Goal: Information Seeking & Learning: Learn about a topic

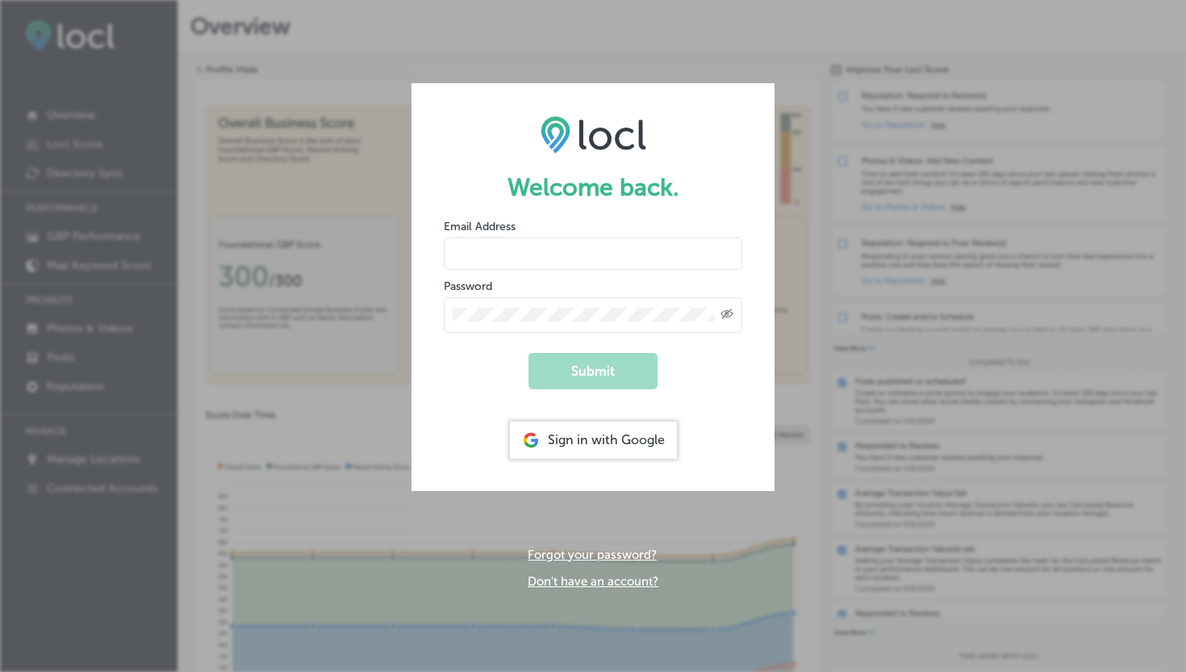
click at [504, 259] on input "email" at bounding box center [593, 253] width 299 height 32
type input "[EMAIL_ADDRESS][DOMAIN_NAME]"
click at [573, 379] on button "Submit" at bounding box center [593, 371] width 129 height 36
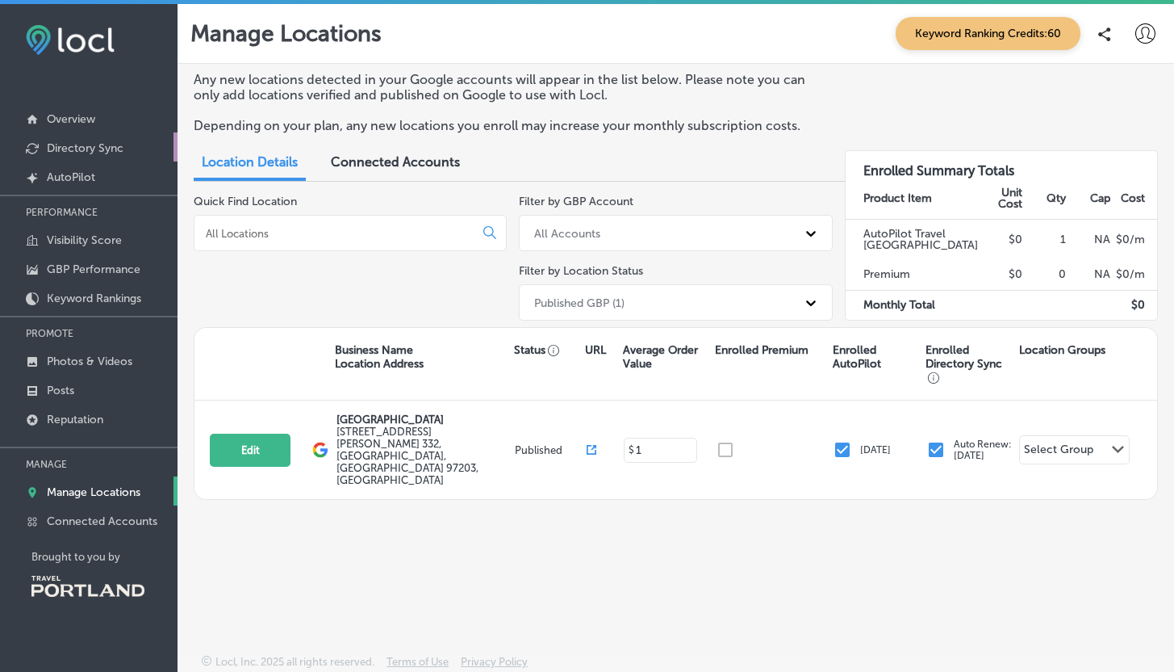
click at [100, 149] on p "Directory Sync" at bounding box center [85, 148] width 77 height 14
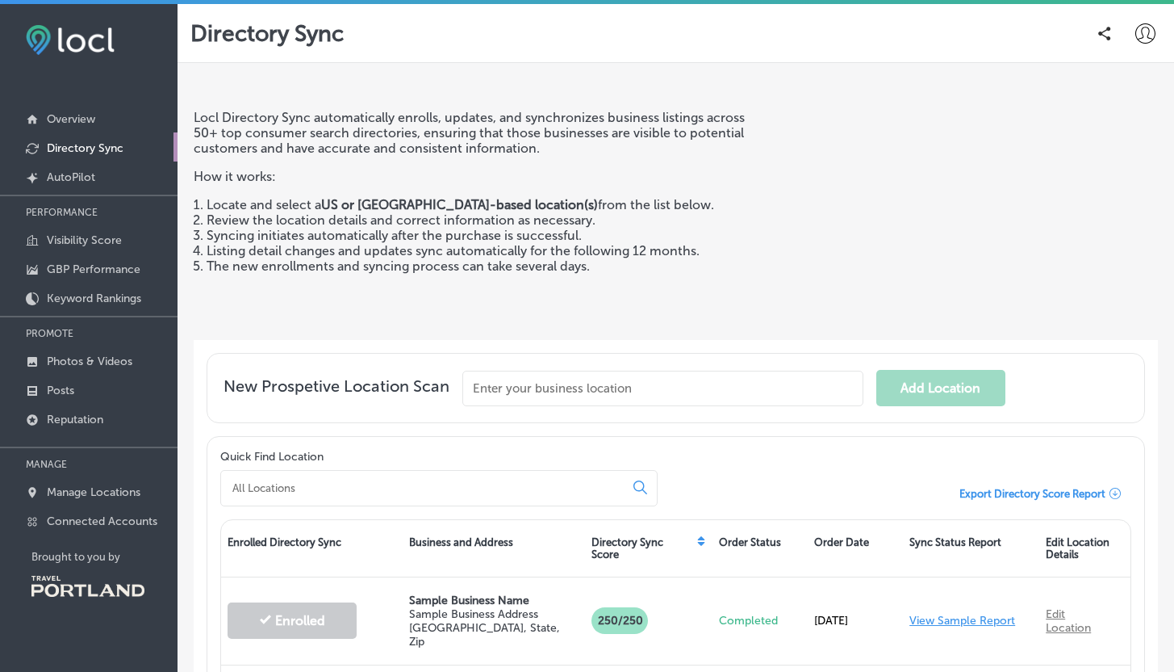
scroll to position [191, 0]
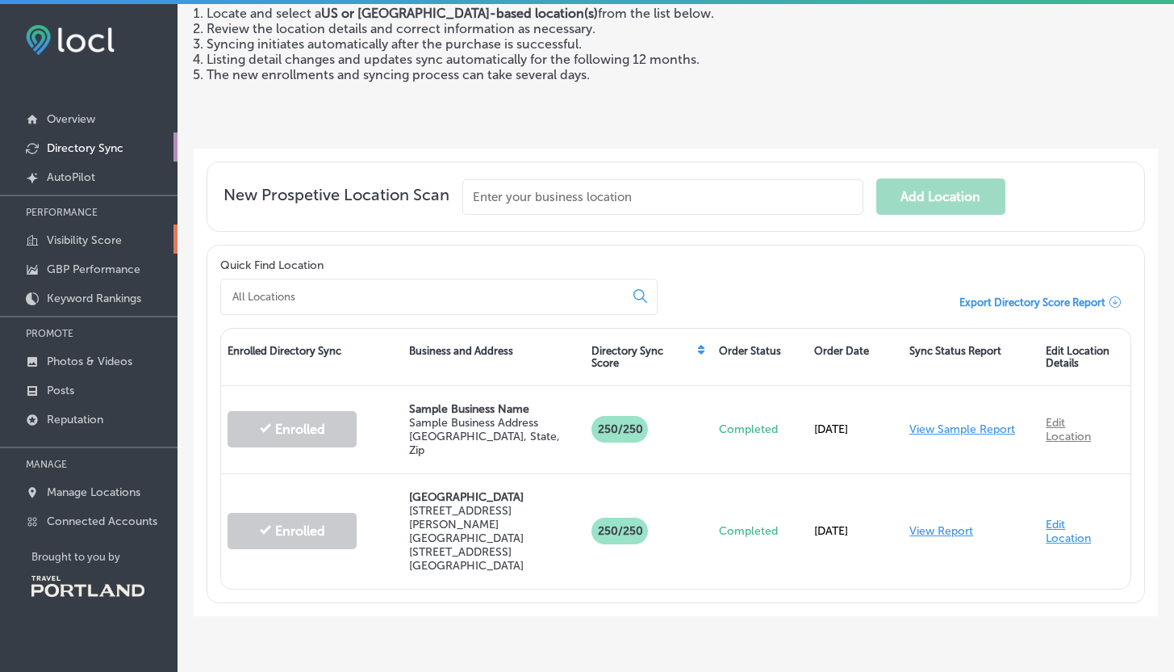
click at [82, 240] on p "Visibility Score" at bounding box center [84, 240] width 75 height 14
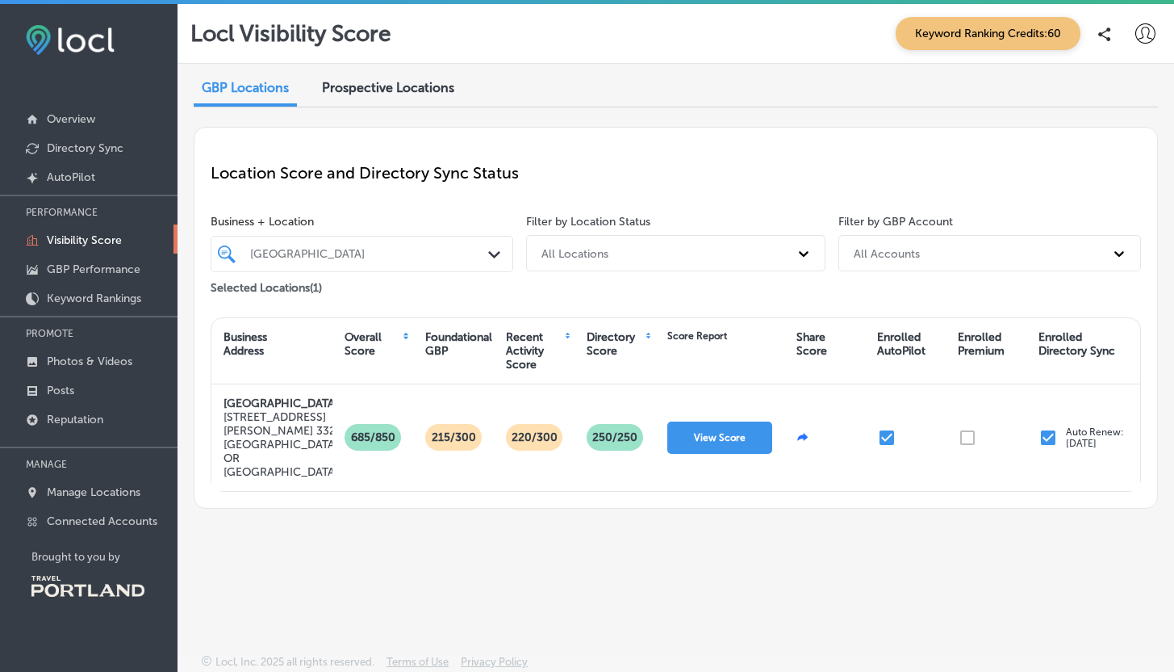
scroll to position [4, 0]
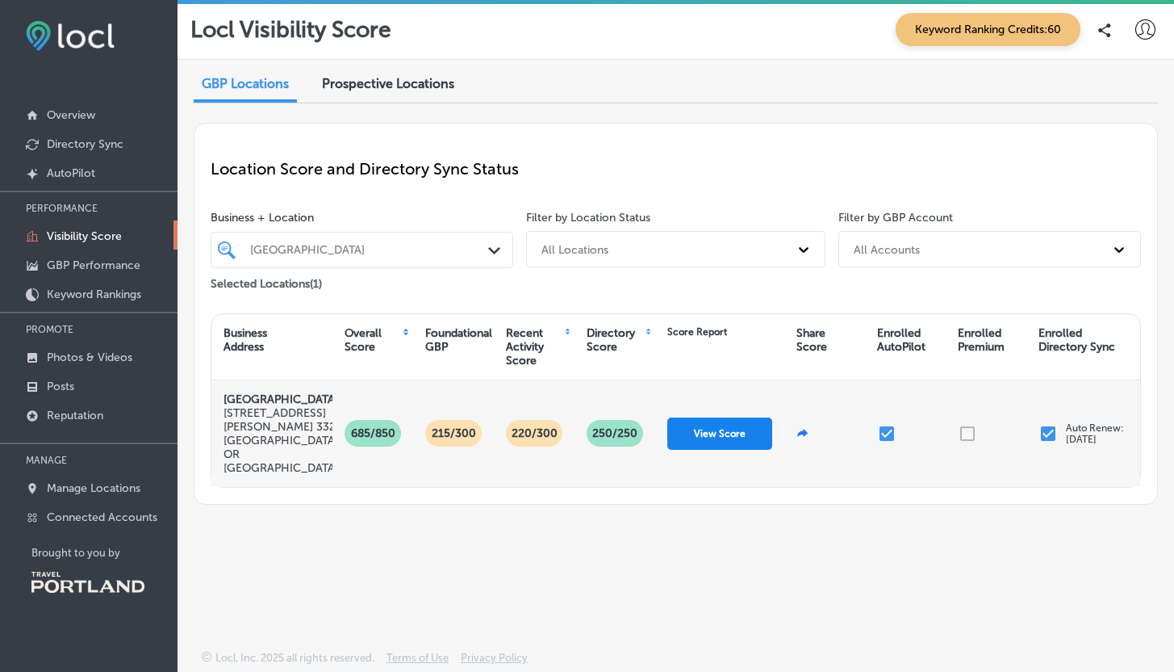
click at [722, 425] on button "View Score" at bounding box center [719, 433] width 105 height 32
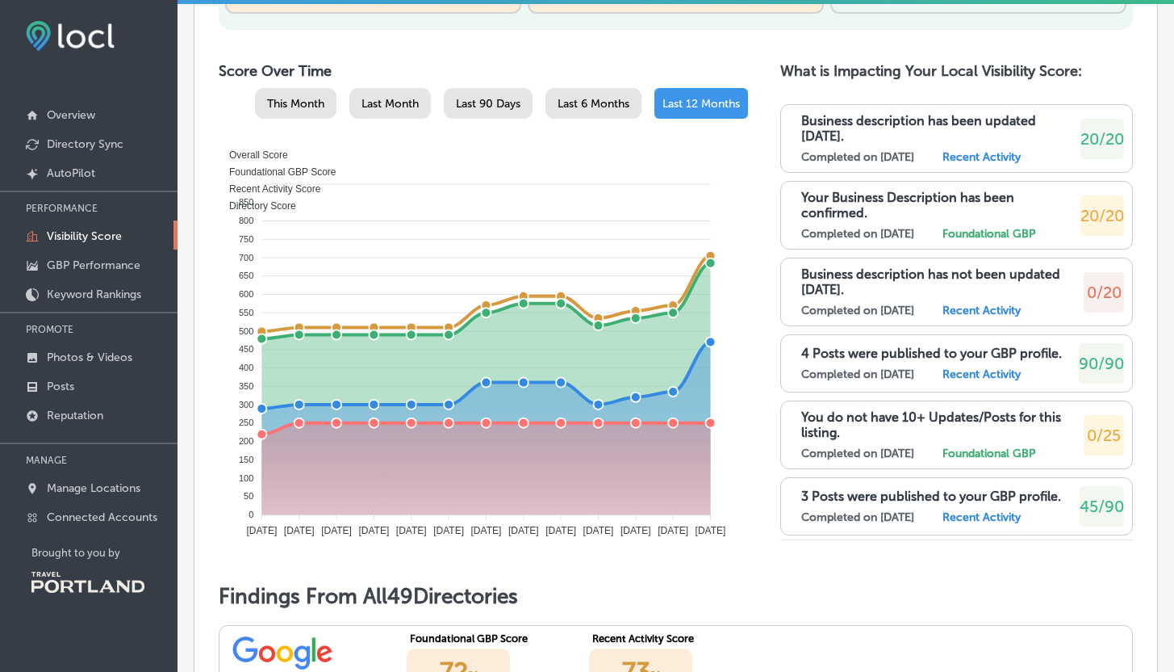
scroll to position [768, 0]
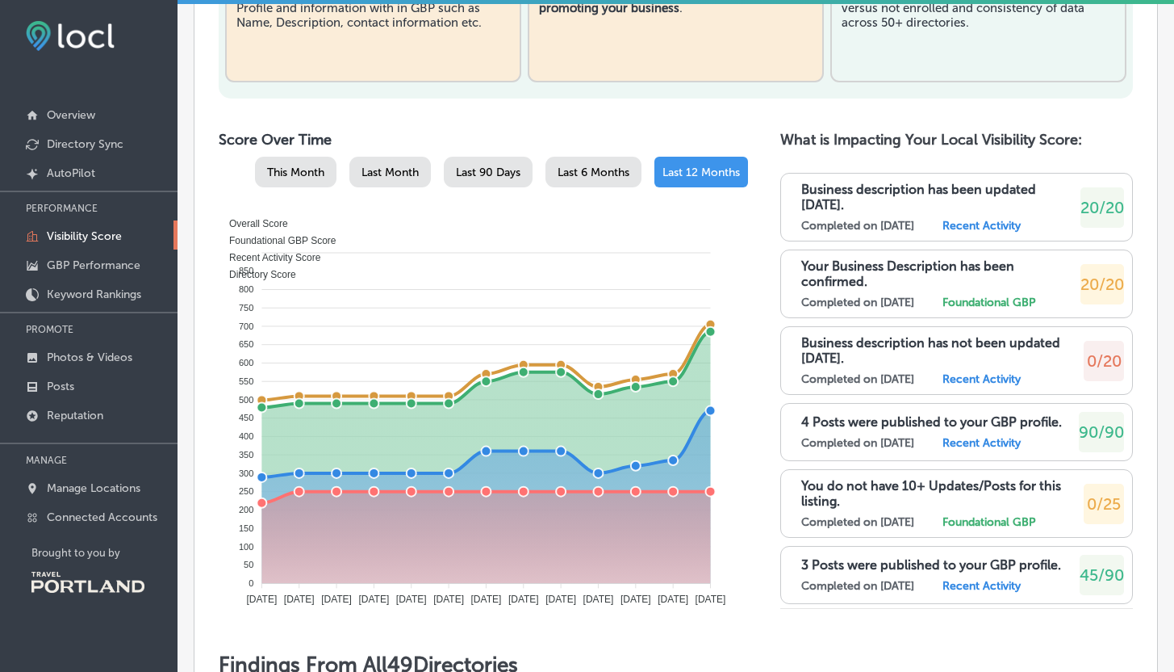
click at [856, 195] on p "Business description has been updated [DATE]." at bounding box center [940, 197] width 279 height 31
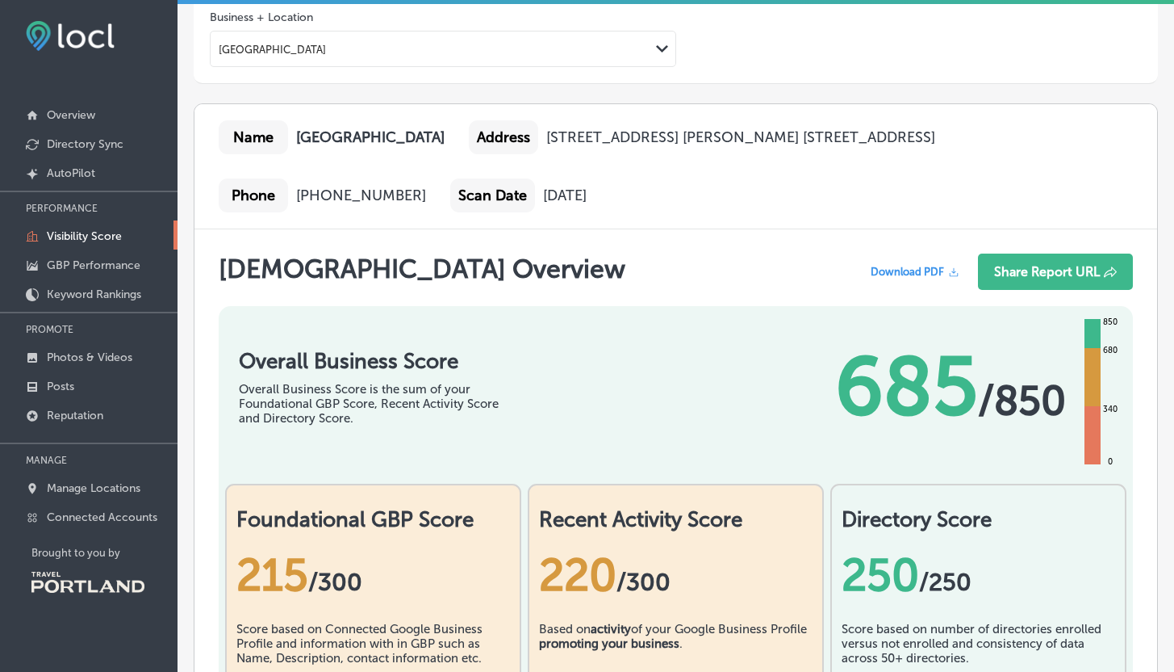
scroll to position [0, 0]
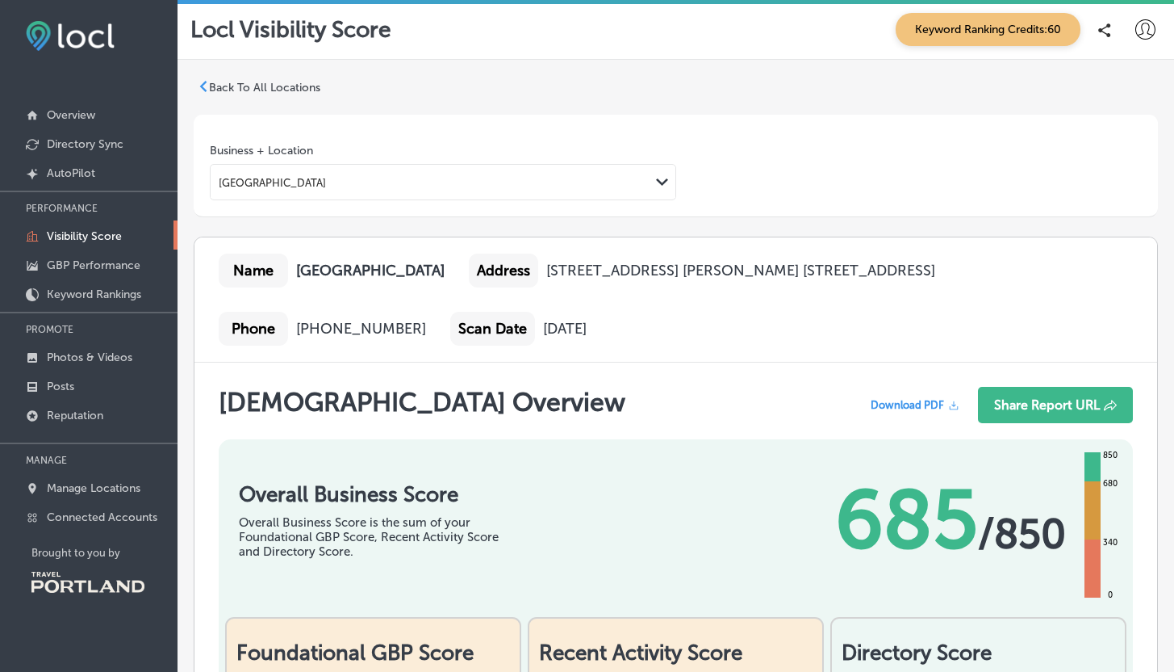
click at [924, 29] on span "Keyword Ranking Credits: 60" at bounding box center [988, 29] width 185 height 33
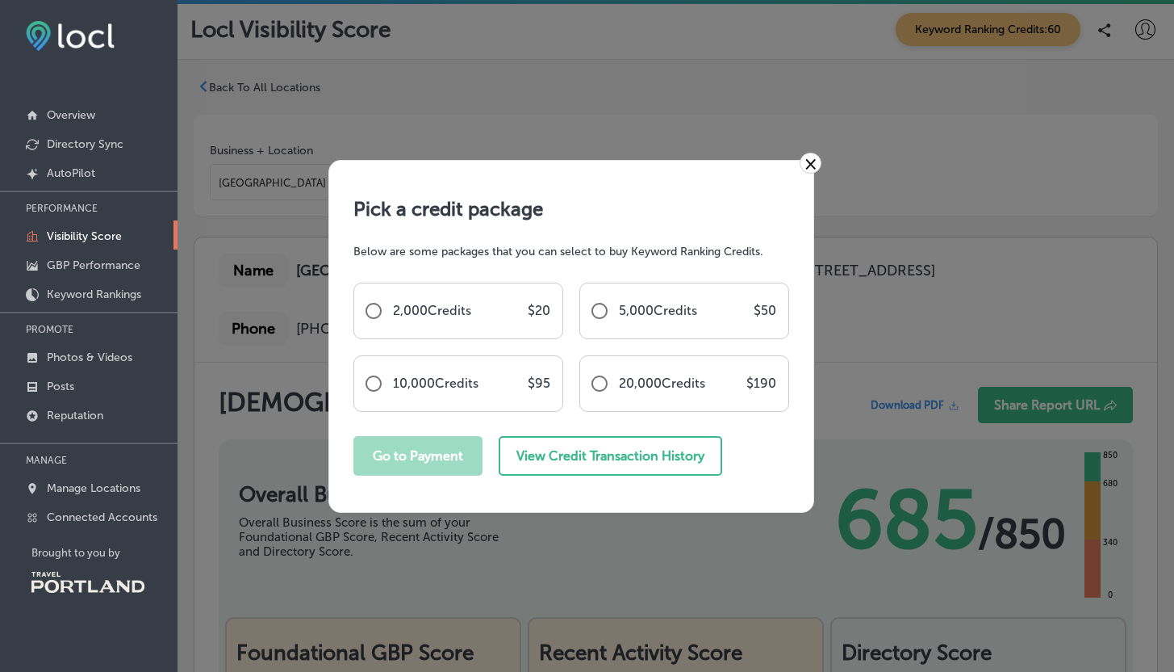
click at [809, 165] on link "×" at bounding box center [811, 163] width 22 height 21
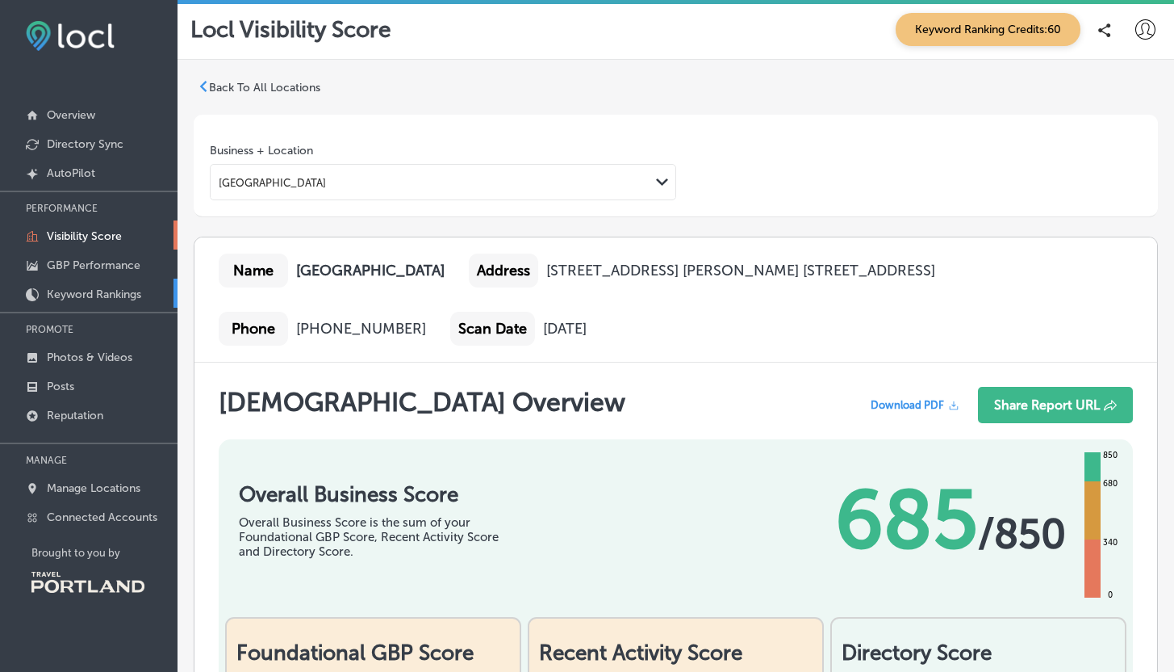
click at [106, 288] on p "Keyword Rankings" at bounding box center [94, 294] width 94 height 14
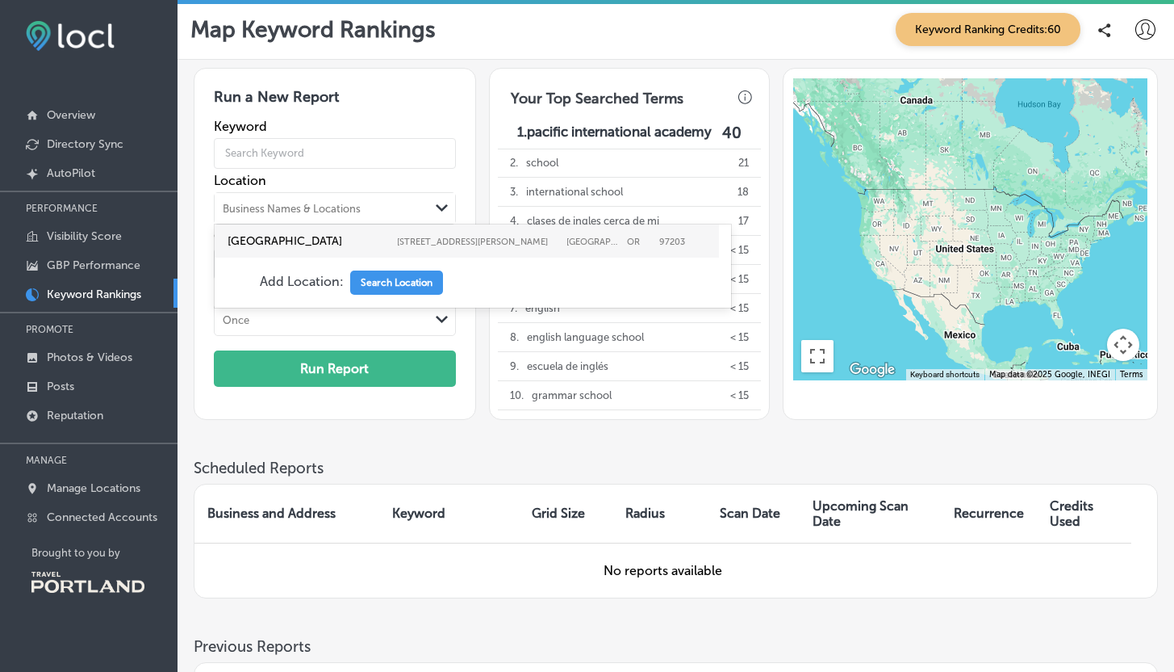
click at [262, 203] on div "Business Names & Locations" at bounding box center [292, 208] width 138 height 12
click at [262, 232] on label "[GEOGRAPHIC_DATA] [STREET_ADDRESS][GEOGRAPHIC_DATA][PERSON_NAME][STREET_ADDRESS…" at bounding box center [466, 241] width 485 height 20
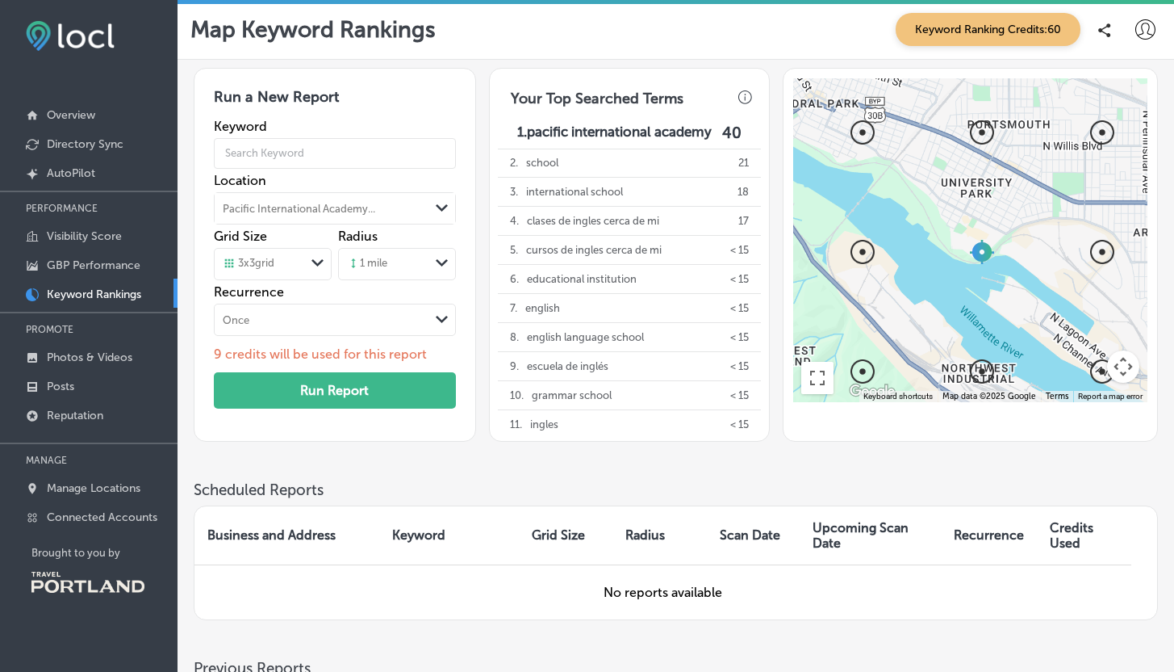
click at [316, 261] on icon "Path Created with Sketch." at bounding box center [318, 262] width 12 height 7
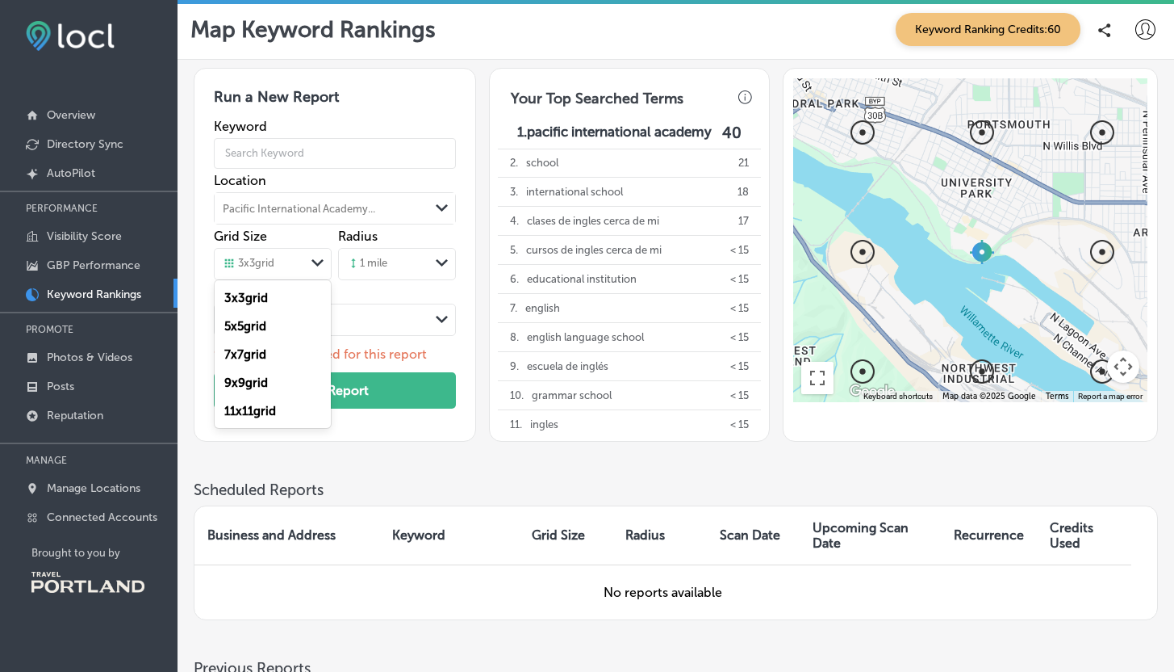
click at [276, 405] on label "11 x 11 grid" at bounding box center [250, 411] width 52 height 15
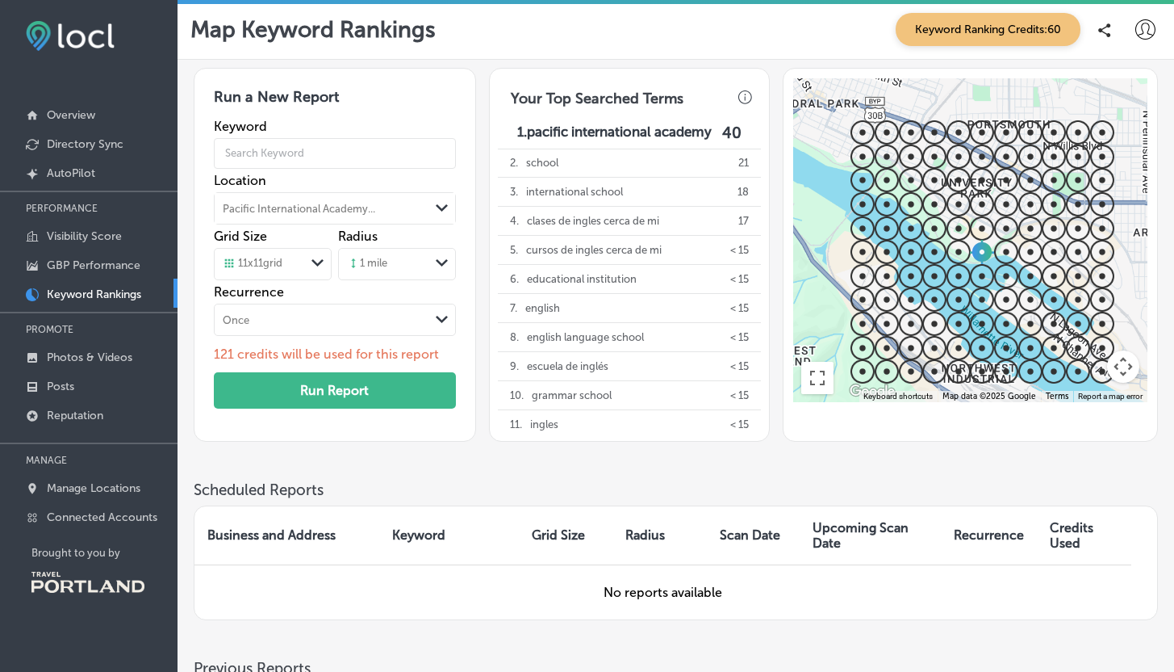
click at [313, 260] on polygon at bounding box center [318, 262] width 12 height 7
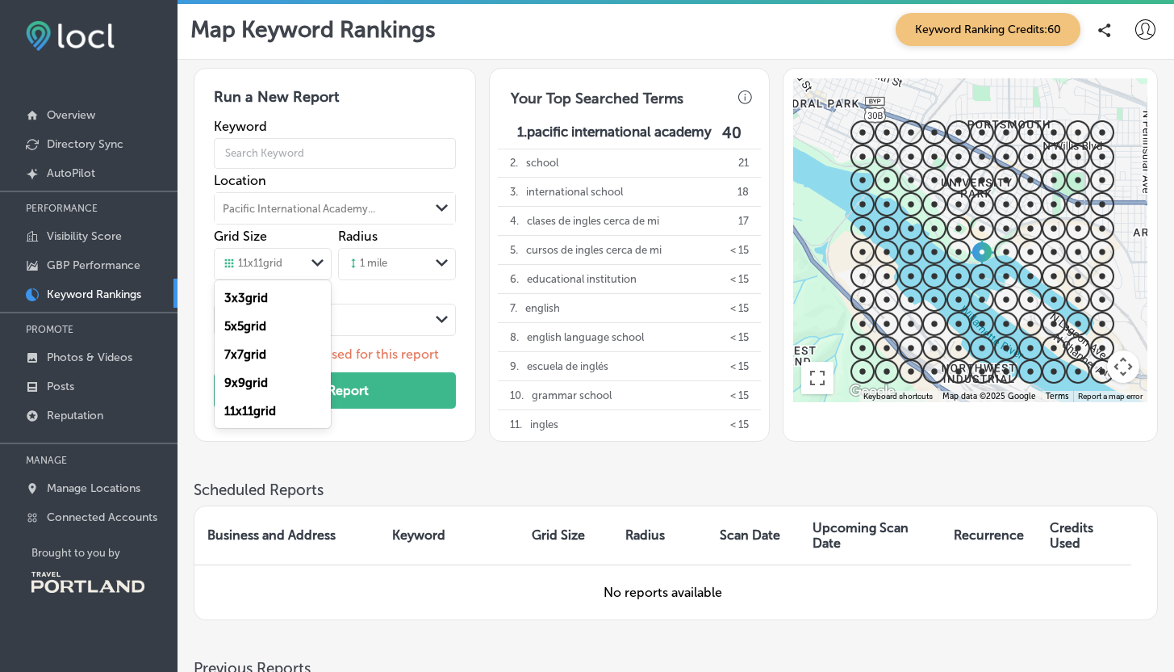
click at [298, 299] on div "3 x 3 grid" at bounding box center [273, 297] width 116 height 28
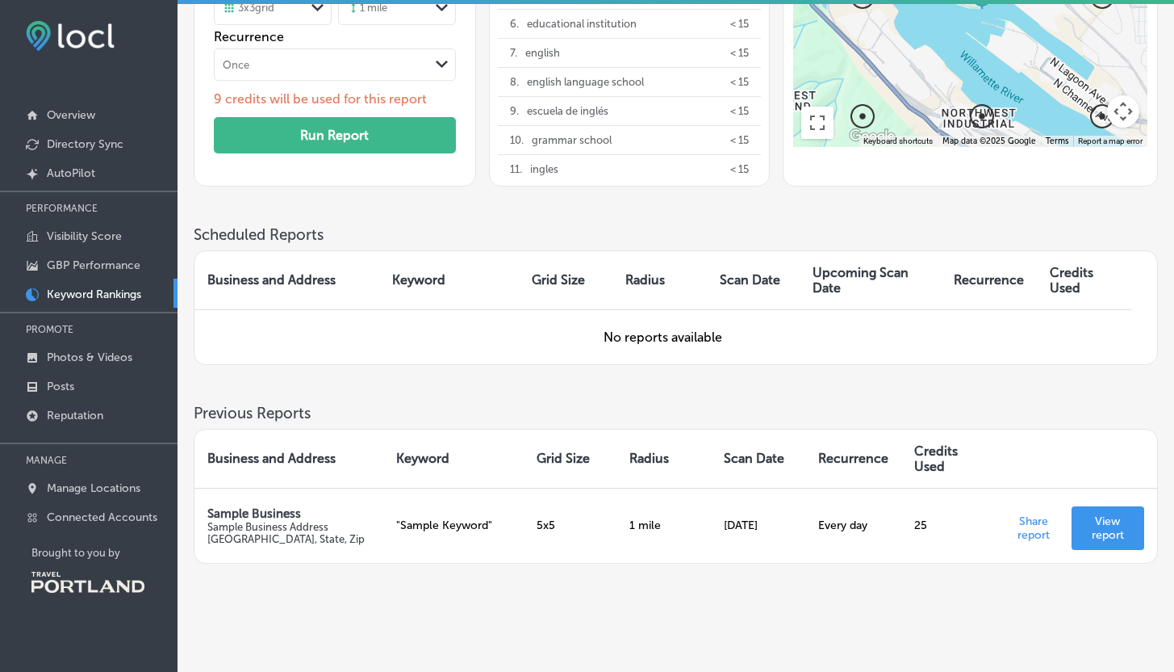
scroll to position [289, 0]
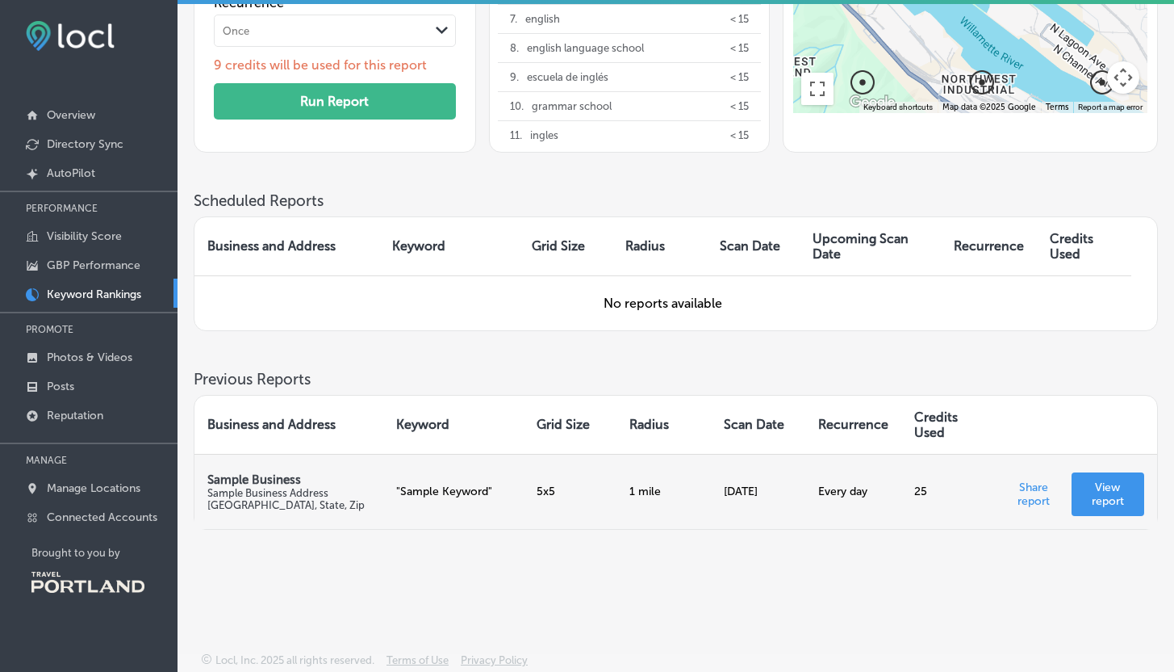
click at [1100, 483] on p "View report" at bounding box center [1108, 493] width 47 height 27
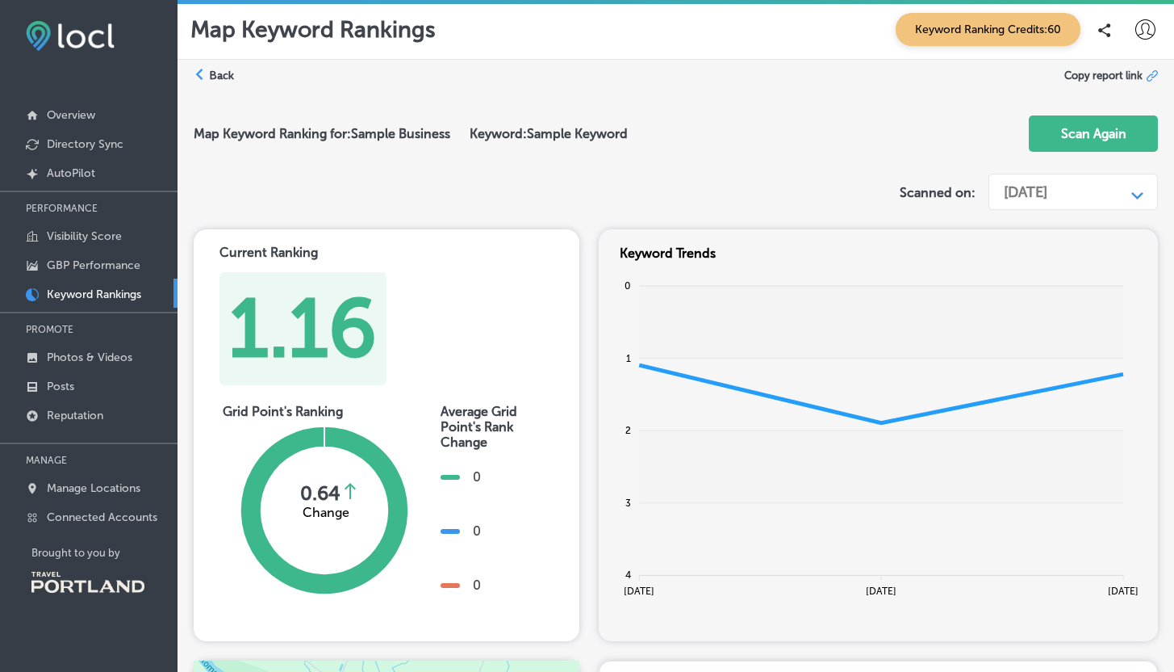
click at [260, 30] on p "Map Keyword Rankings" at bounding box center [312, 29] width 245 height 27
drag, startPoint x: 260, startPoint y: 30, endPoint x: 404, endPoint y: 47, distance: 144.7
click at [404, 47] on div "Map Keyword Rankings Keyword Ranking Credits: 60" at bounding box center [676, 30] width 997 height 60
copy p "Keyword Rankings"
click at [61, 356] on p "Photos & Videos" at bounding box center [90, 357] width 86 height 14
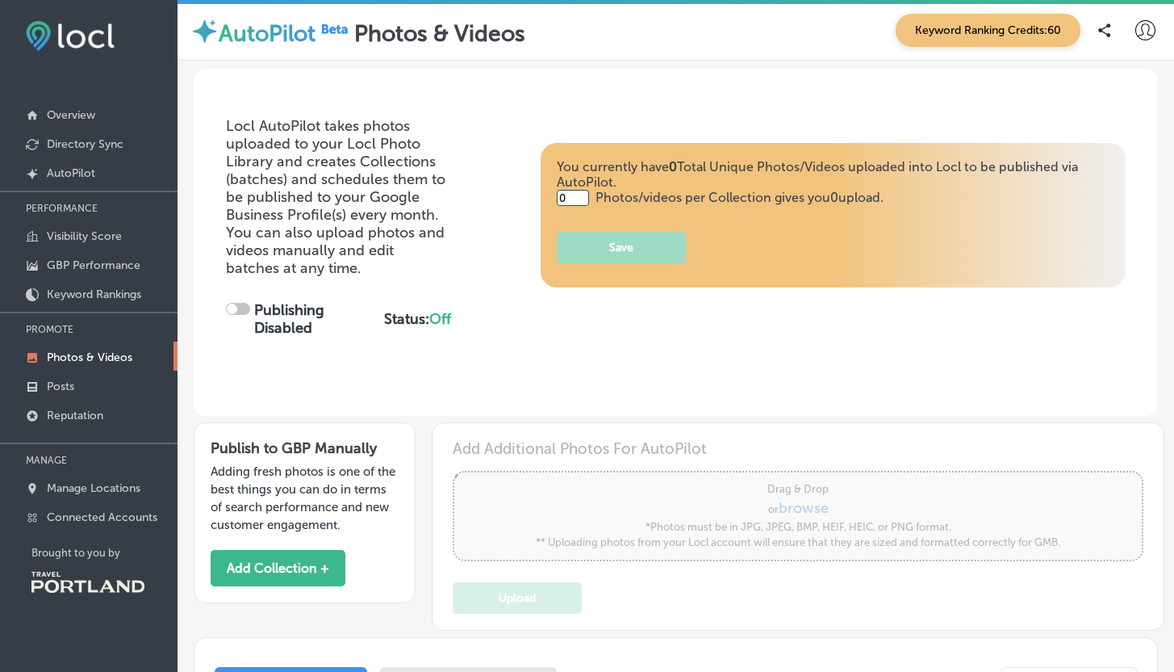
type input "5"
checkbox input "true"
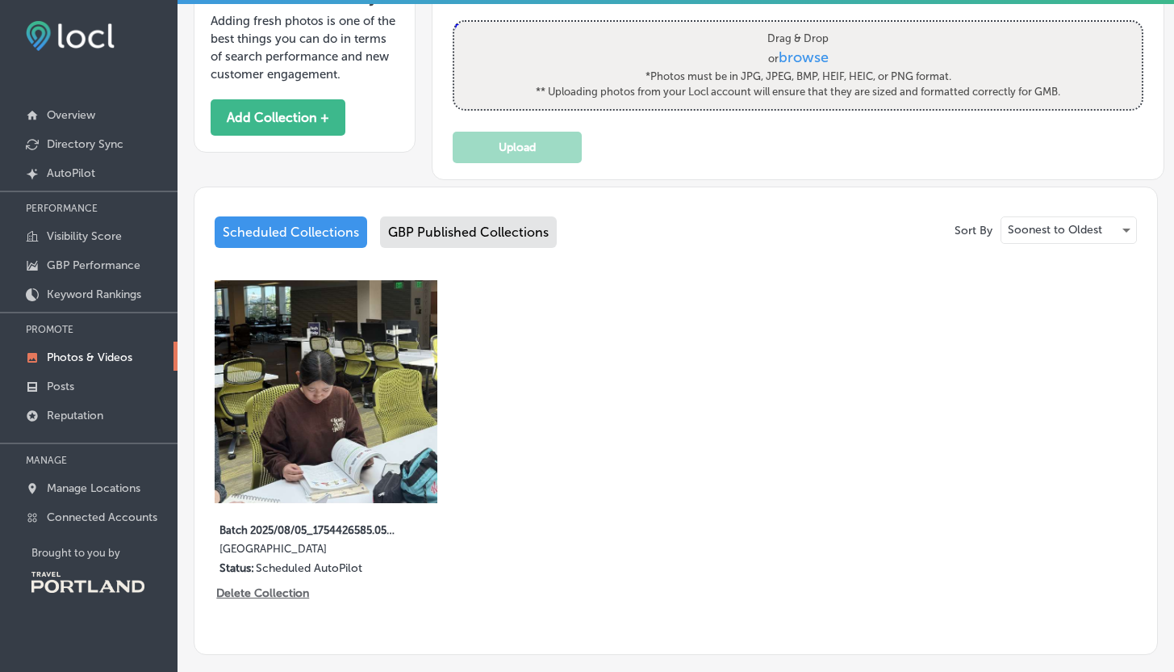
scroll to position [435, 0]
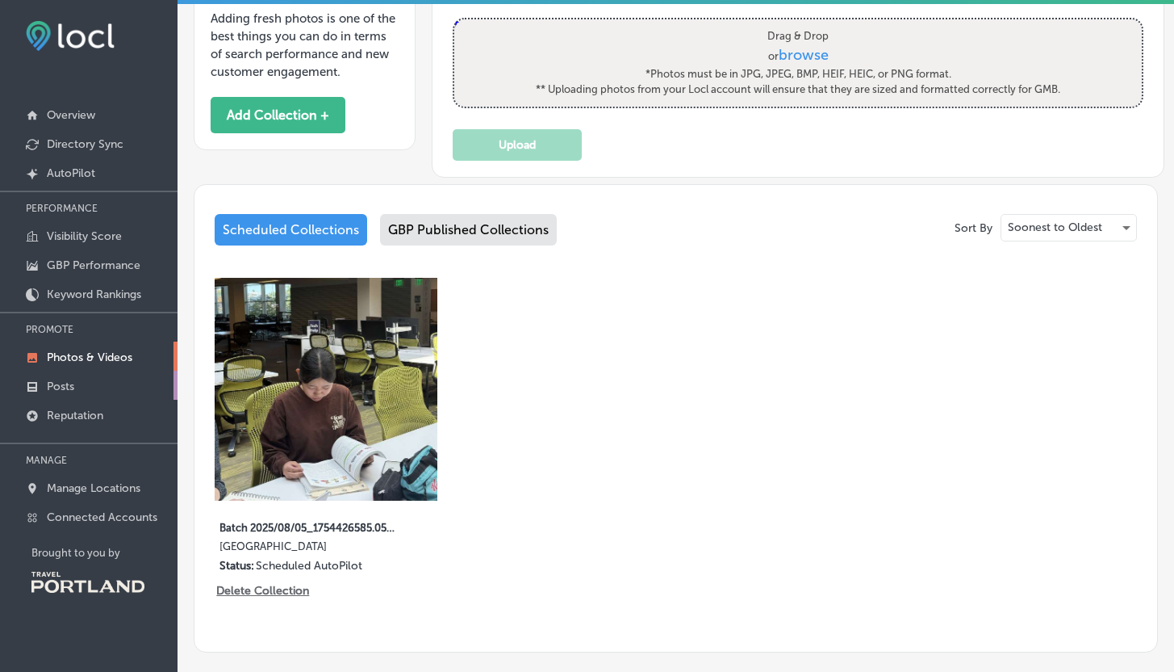
click at [57, 382] on p "Posts" at bounding box center [60, 386] width 27 height 14
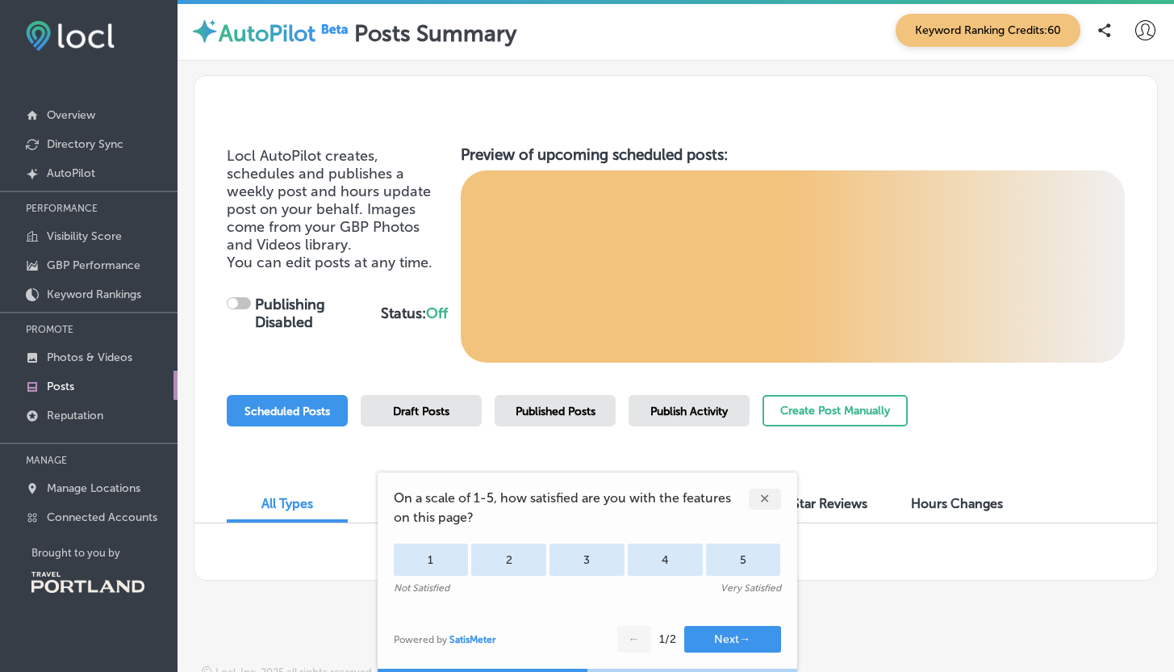
scroll to position [15, 0]
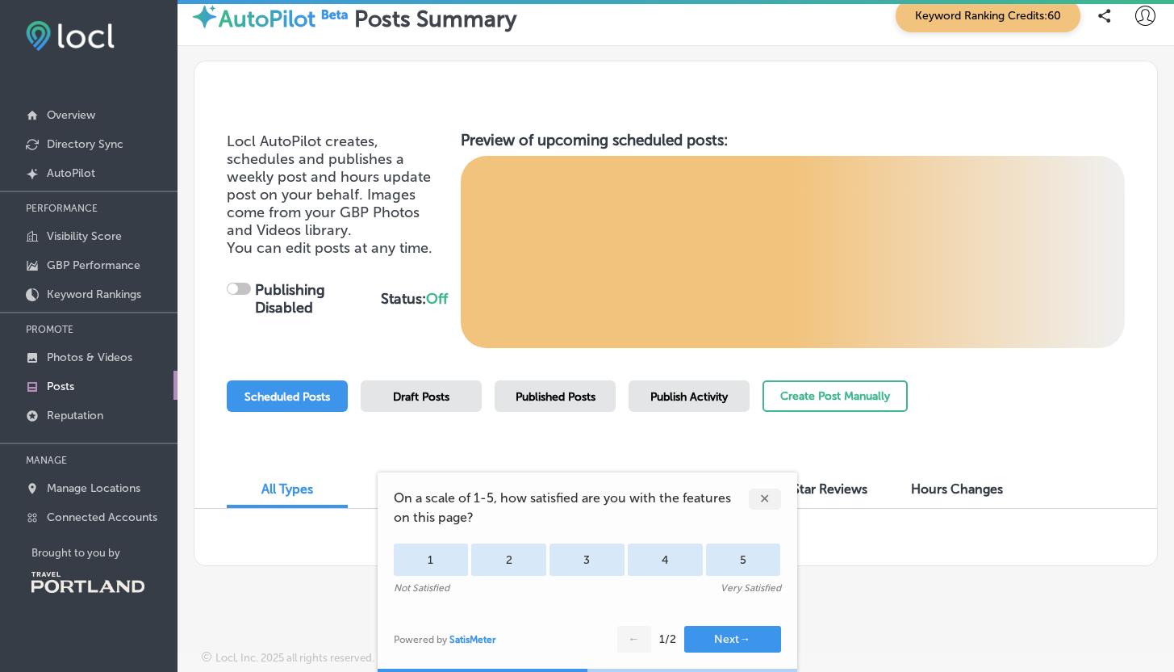
click at [767, 491] on div "✕" at bounding box center [765, 498] width 32 height 21
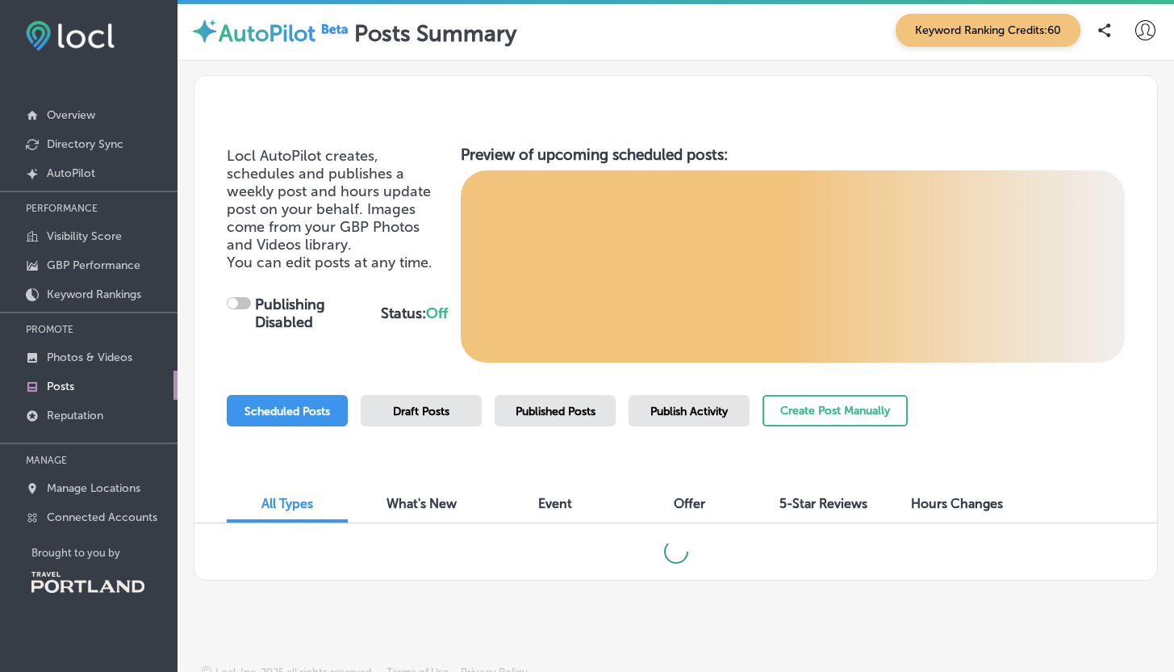
scroll to position [0, 0]
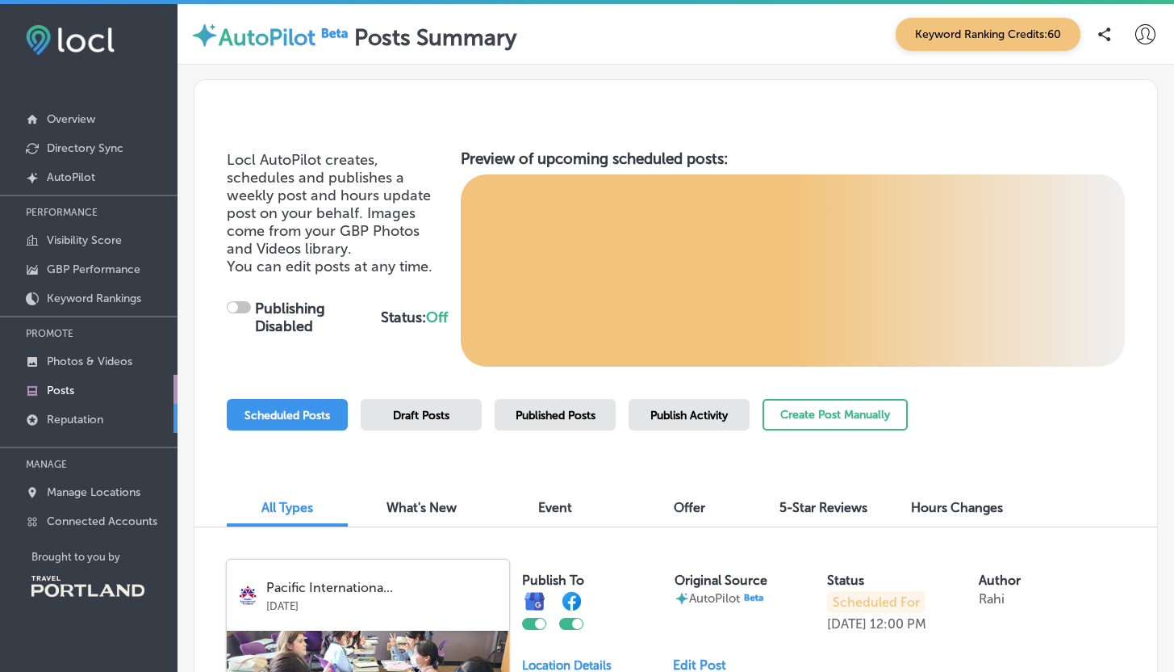
checkbox input "true"
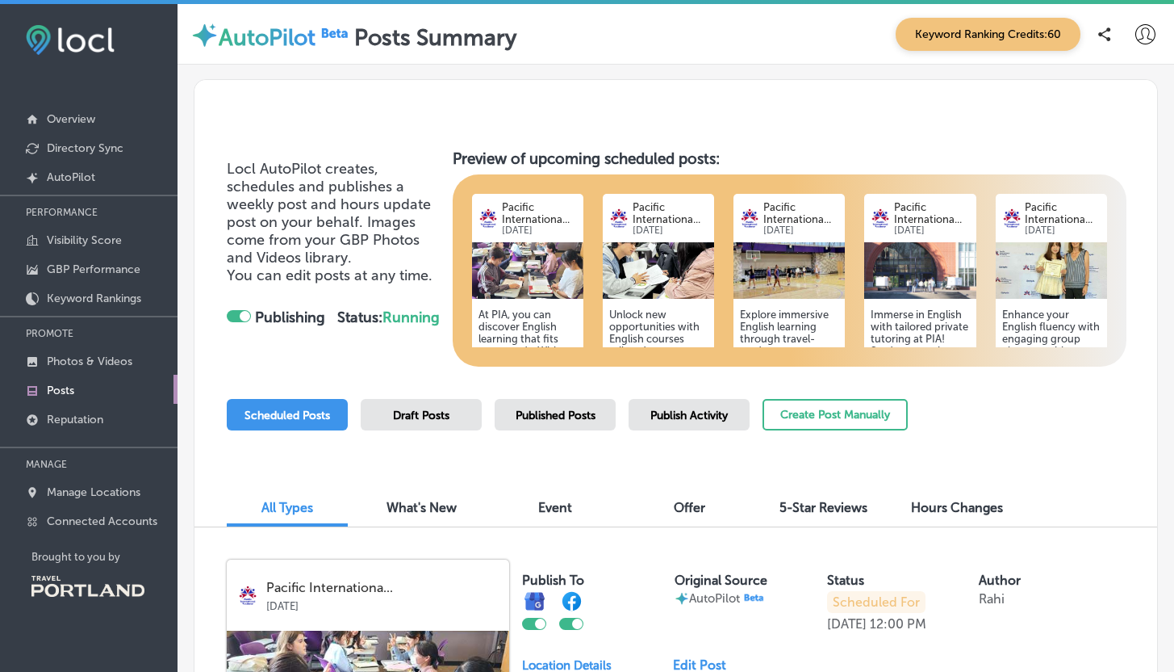
click at [540, 100] on div at bounding box center [676, 110] width 963 height 61
